Goal: Task Accomplishment & Management: Use online tool/utility

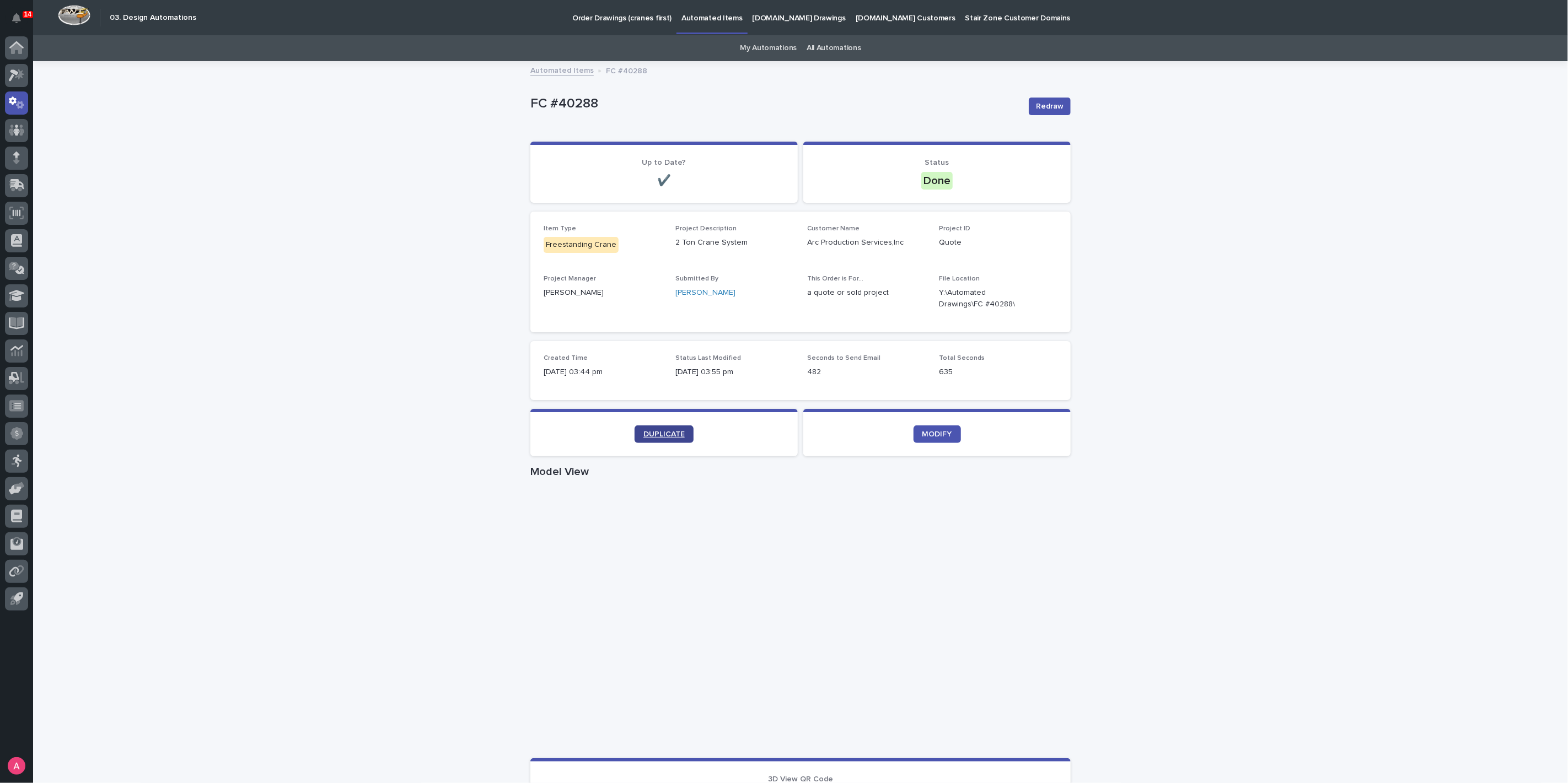
click at [667, 439] on link "DUPLICATE" at bounding box center [664, 434] width 59 height 18
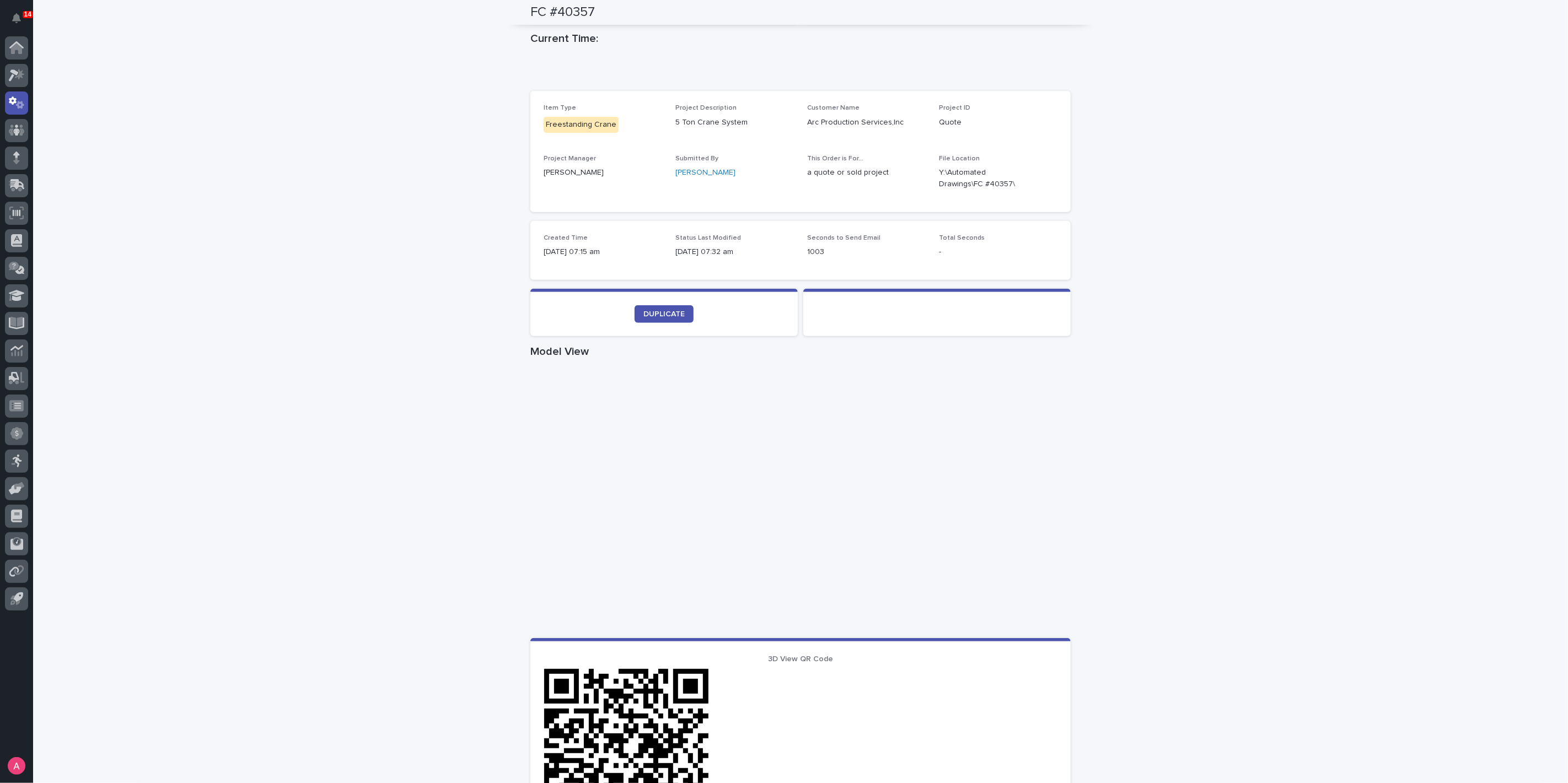
scroll to position [29, 0]
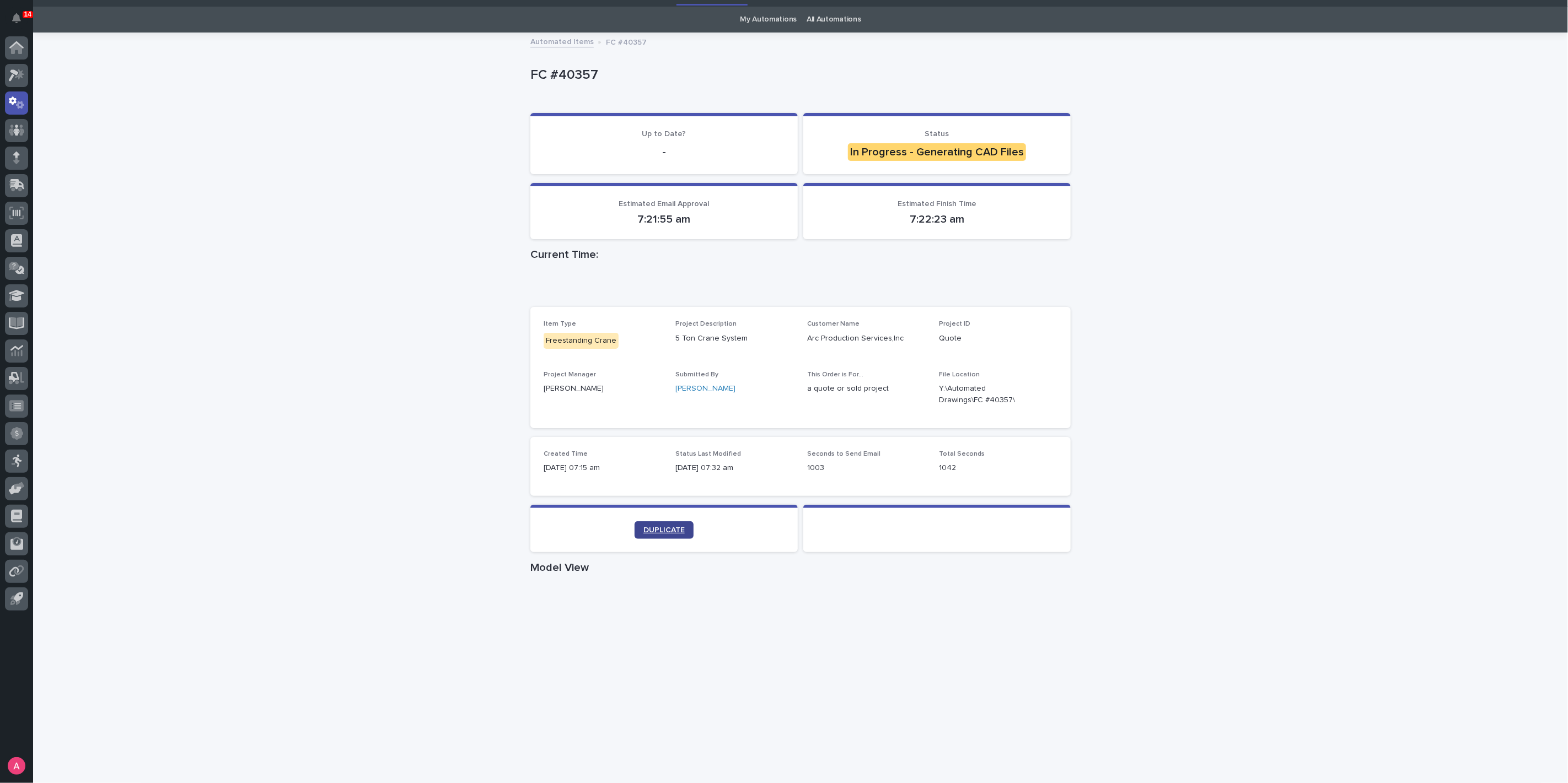
click at [663, 523] on link "DUPLICATE" at bounding box center [664, 530] width 59 height 18
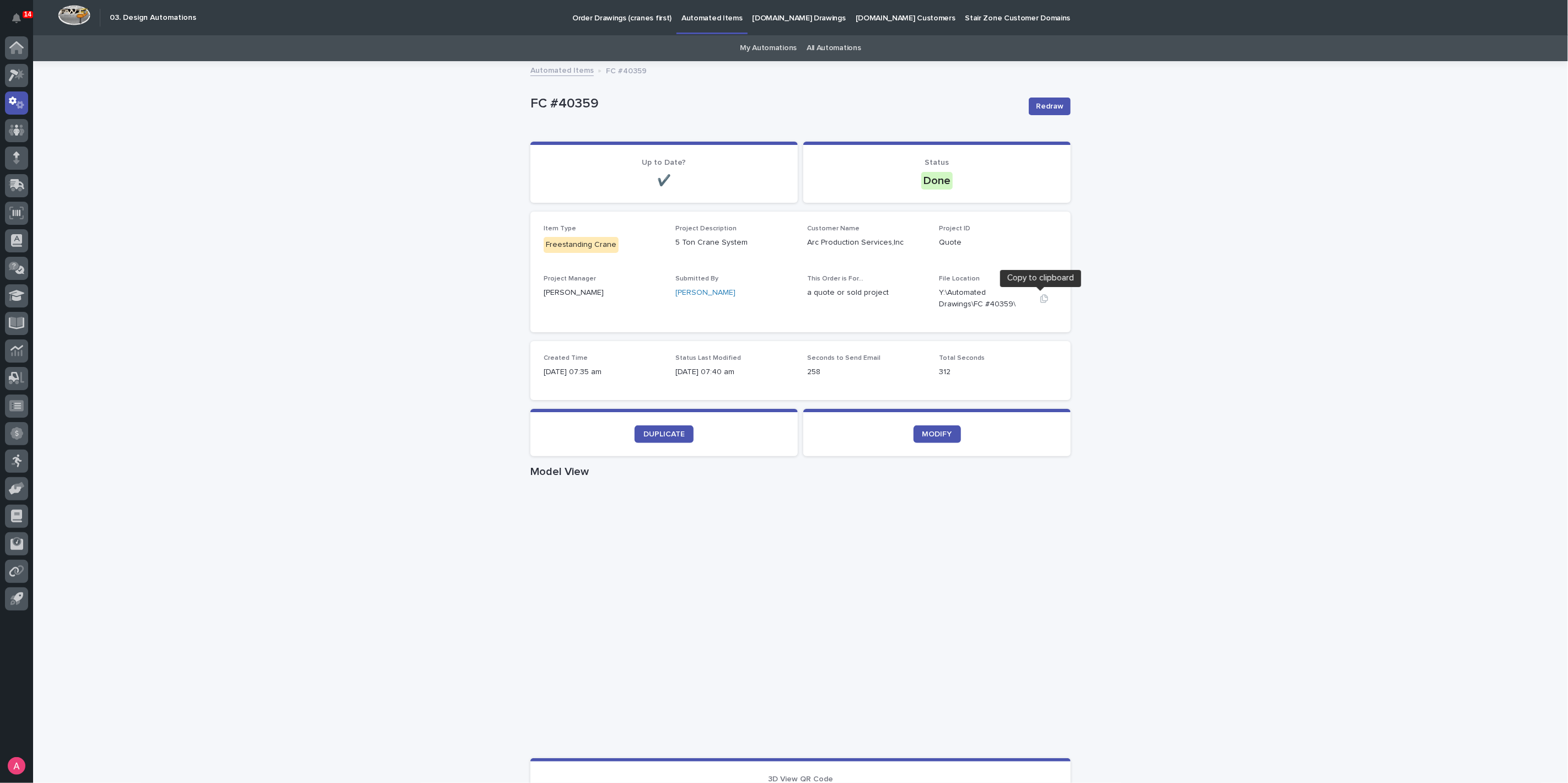
click at [1040, 298] on icon "button" at bounding box center [1044, 299] width 8 height 9
click at [1444, 194] on div "Loading... Saving… Loading... Saving… FC #40359 Redraw FC #40359 Redraw Sorry, …" at bounding box center [800, 638] width 1535 height 1152
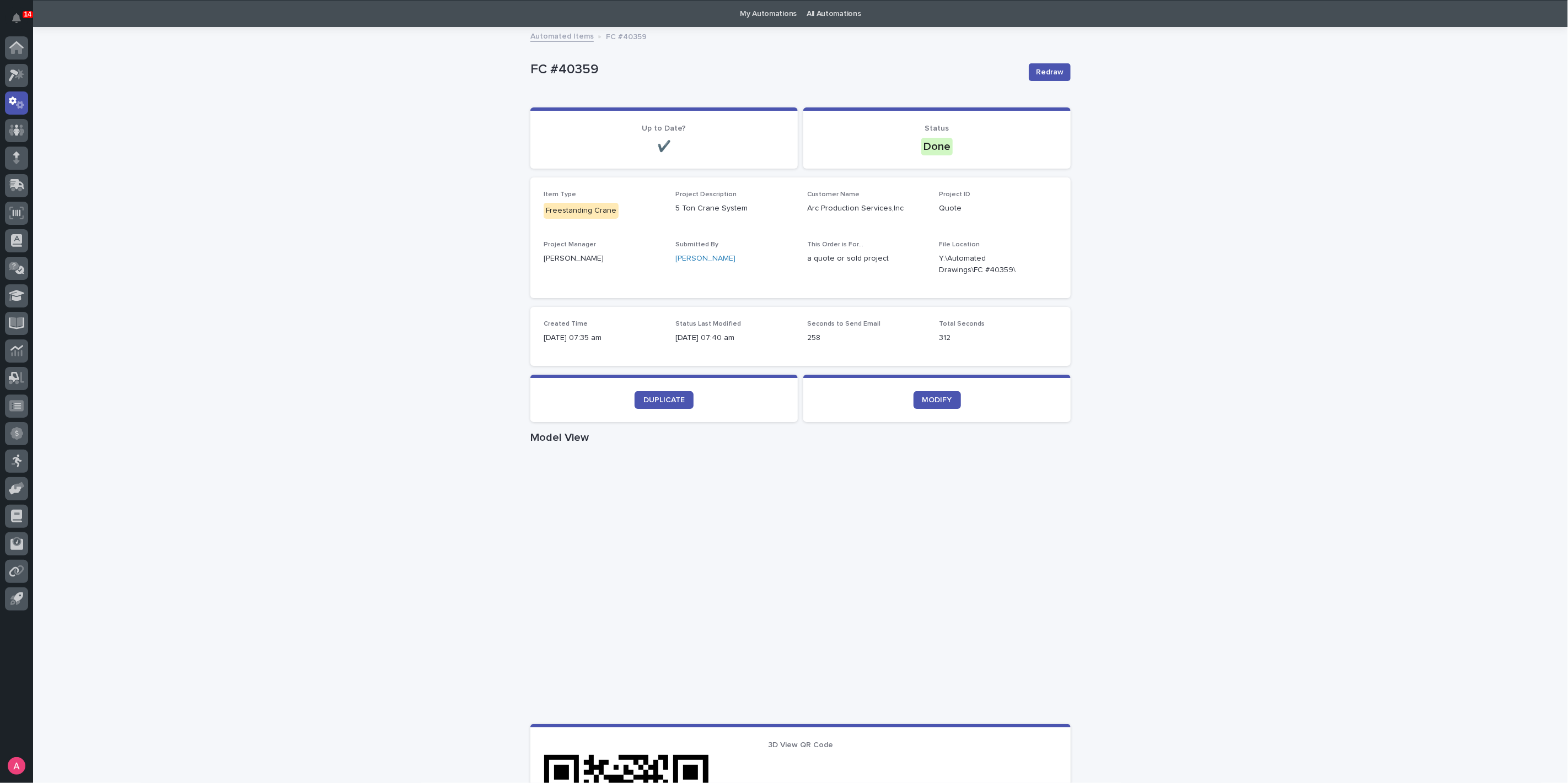
scroll to position [61, 0]
